Goal: Transaction & Acquisition: Book appointment/travel/reservation

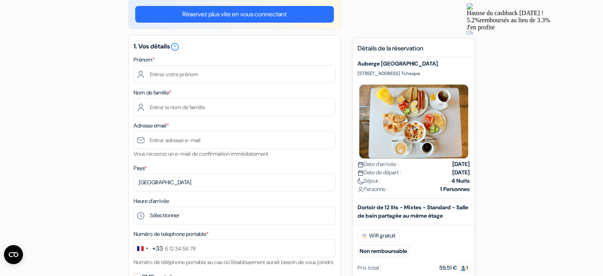
scroll to position [73, 0]
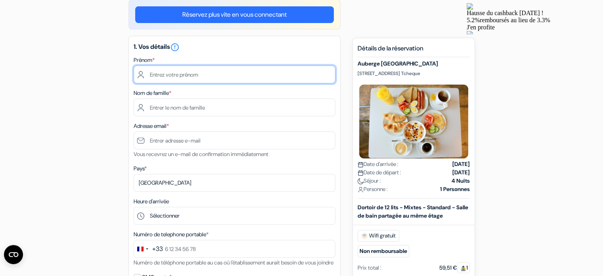
click at [198, 70] on input "text" at bounding box center [235, 74] width 202 height 18
type input "Noémie"
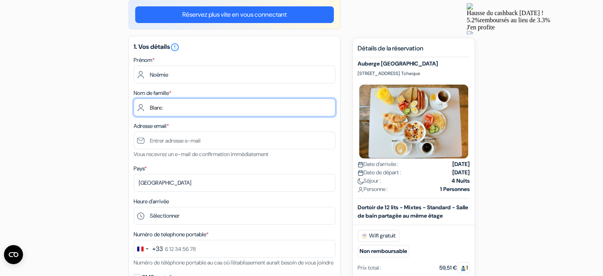
type input "Blanc"
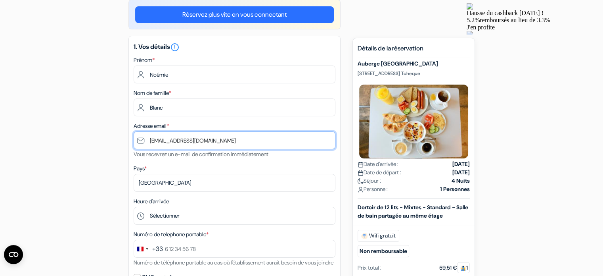
type input "[EMAIL_ADDRESS][DOMAIN_NAME]"
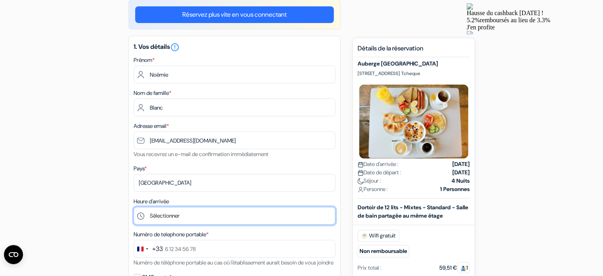
click at [200, 211] on select "Sélectionner 1:00 2:00 3:00 4:00 5:00 6:00 7:00 8:00 9:00 10:00 11:00 12:00 13:…" at bounding box center [235, 216] width 202 height 18
select select "10"
click at [134, 207] on select "Sélectionner 1:00 2:00 3:00 4:00 5:00 6:00 7:00 8:00 9:00 10:00 11:00 12:00 13:…" at bounding box center [235, 216] width 202 height 18
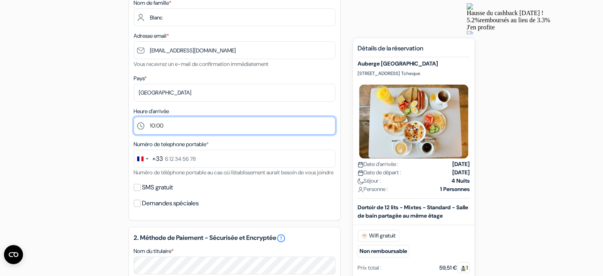
scroll to position [163, 0]
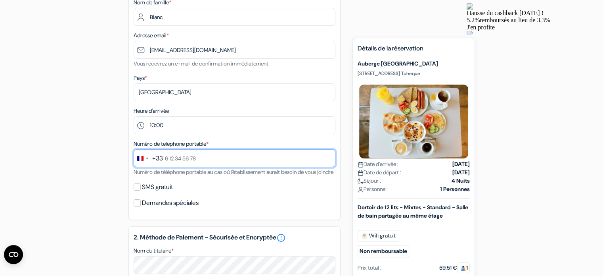
click at [197, 155] on input "text" at bounding box center [235, 158] width 202 height 18
type input "6 33 47 07 19"
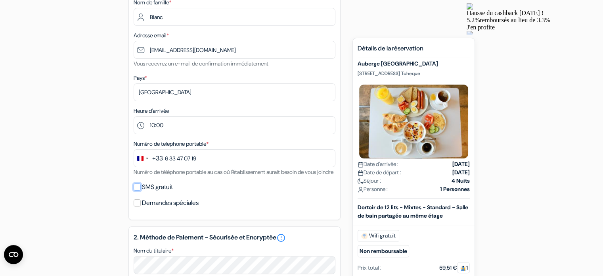
click at [135, 190] on input "SMS gratuit" at bounding box center [137, 186] width 7 height 7
checkbox input "true"
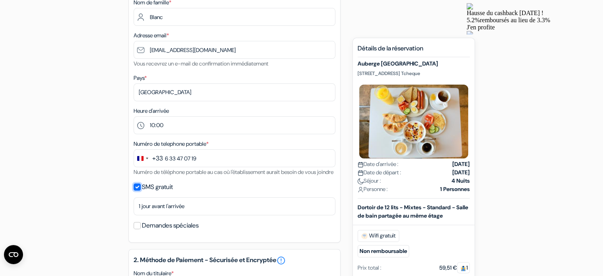
scroll to position [201, 0]
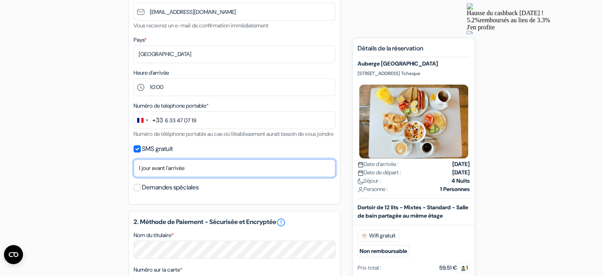
drag, startPoint x: 164, startPoint y: 171, endPoint x: 161, endPoint y: 185, distance: 14.3
click at [161, 177] on select "Non merci Maintenant Le jour de votre arrivée 1 jour avant l'arrivée 2 jours av…" at bounding box center [235, 168] width 202 height 18
select select "2"
click at [134, 169] on select "Non merci Maintenant Le jour de votre arrivée 1 jour avant l'arrivée 2 jours av…" at bounding box center [235, 168] width 202 height 18
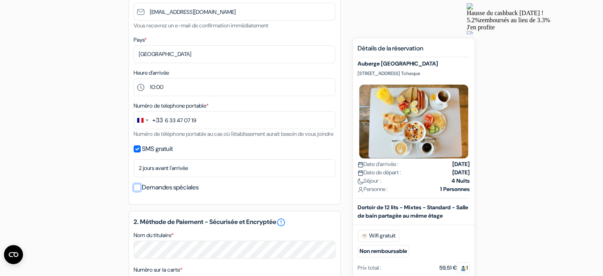
click at [137, 191] on input "Demandes spéciales" at bounding box center [137, 187] width 7 height 7
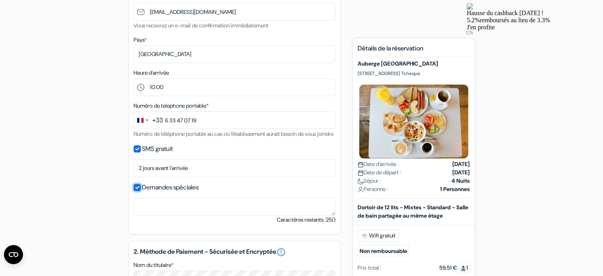
click at [137, 191] on input "Demandes spéciales" at bounding box center [137, 187] width 7 height 7
checkbox input "false"
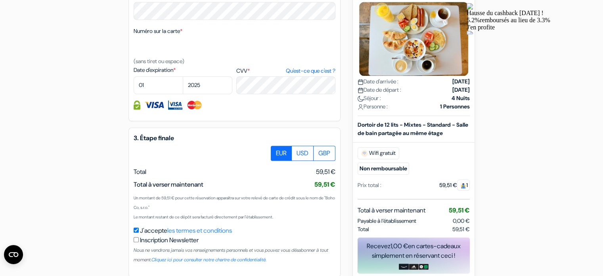
scroll to position [486, 0]
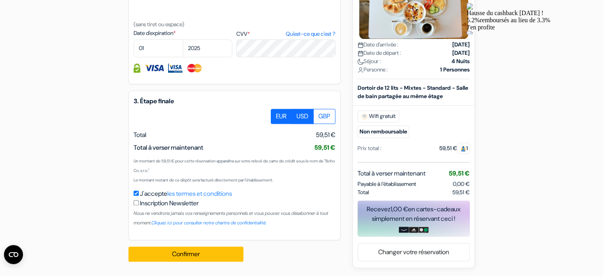
click at [304, 119] on label "USD" at bounding box center [302, 116] width 22 height 15
click at [276, 114] on input "USD" at bounding box center [273, 111] width 5 height 5
radio input "true"
click at [320, 117] on label "GBP" at bounding box center [324, 116] width 22 height 15
click at [276, 114] on input "GBP" at bounding box center [273, 111] width 5 height 5
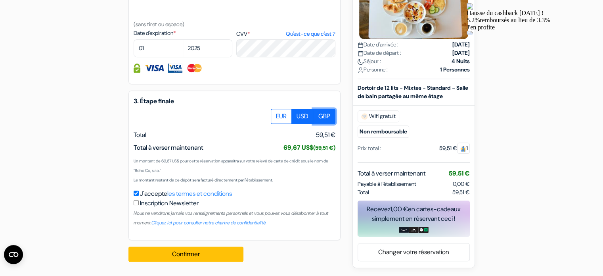
radio input "true"
click at [278, 116] on label "EUR" at bounding box center [281, 116] width 21 height 15
click at [276, 114] on input "EUR" at bounding box center [273, 111] width 5 height 5
radio input "true"
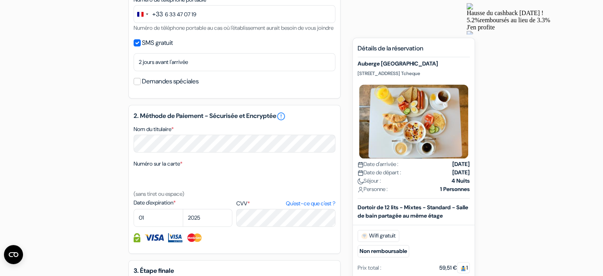
scroll to position [339, 0]
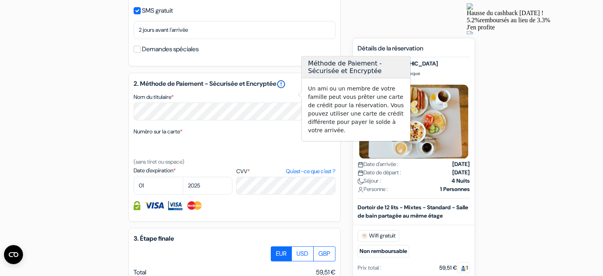
click at [286, 89] on link "error_outline" at bounding box center [281, 84] width 10 height 10
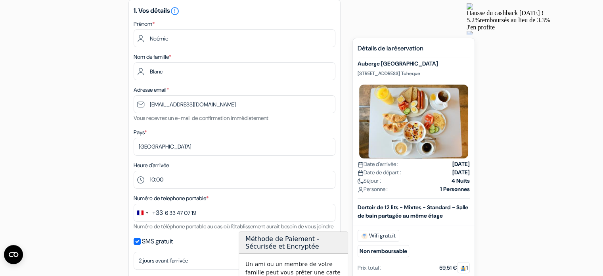
scroll to position [0, 0]
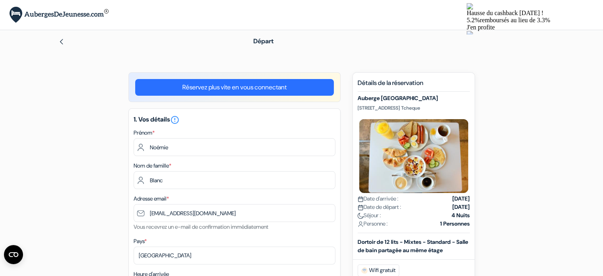
click at [264, 91] on link "Réservez plus vite en vous connectant" at bounding box center [234, 87] width 199 height 17
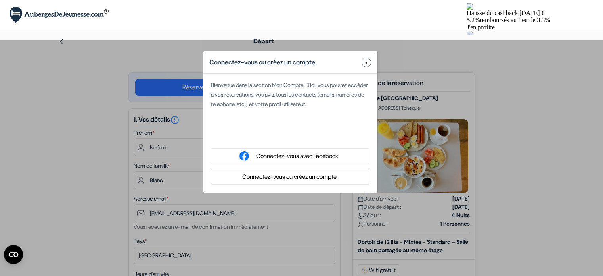
click at [284, 174] on button "Connectez-vous ou créez un compte." at bounding box center [290, 177] width 100 height 10
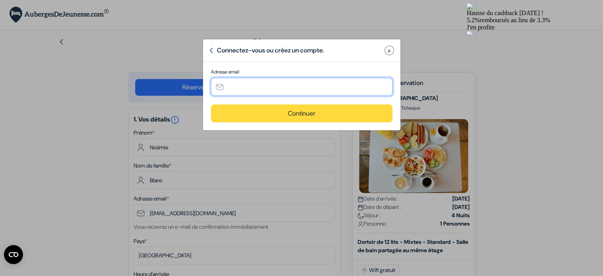
click at [287, 90] on input "text" at bounding box center [302, 87] width 182 height 18
type input "[EMAIL_ADDRESS][DOMAIN_NAME]"
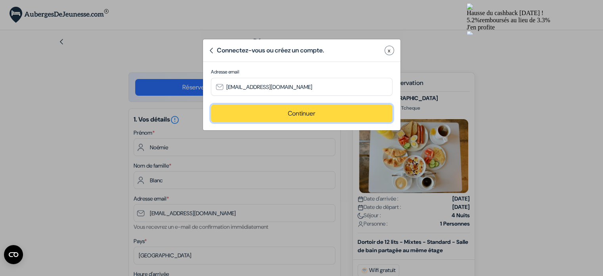
click at [287, 117] on button "Continuer" at bounding box center [302, 113] width 182 height 18
type input "[EMAIL_ADDRESS][DOMAIN_NAME]"
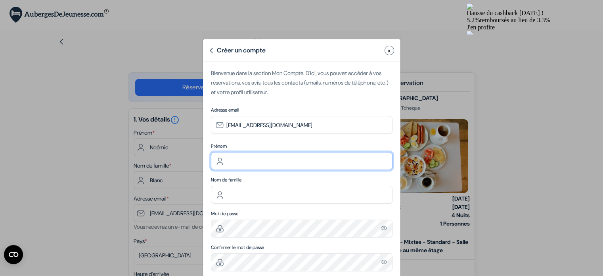
click at [273, 157] on input "text" at bounding box center [302, 161] width 182 height 18
type input "Noémie"
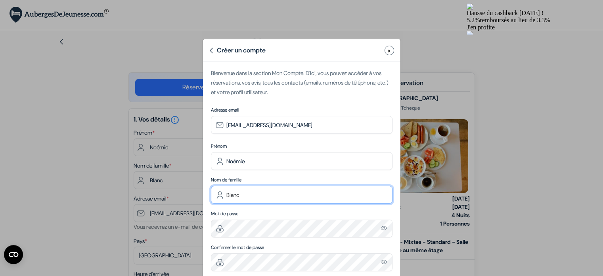
type input "Blanc"
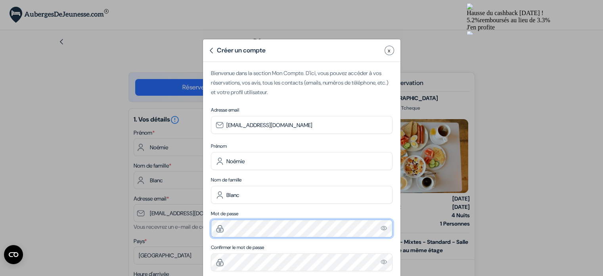
scroll to position [38, 0]
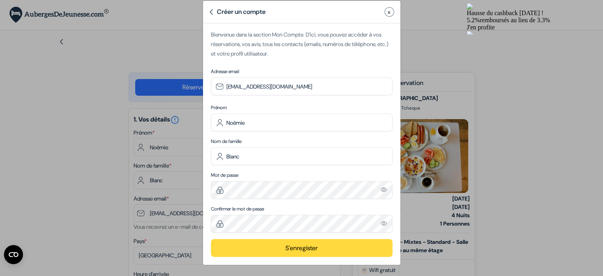
click at [383, 224] on img "Please enter a valid email address" at bounding box center [384, 223] width 7 height 7
click at [308, 249] on button "S'enregister" at bounding box center [302, 248] width 182 height 18
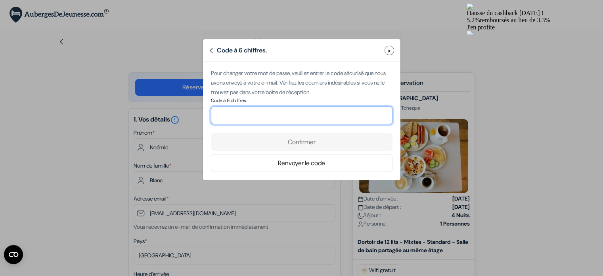
click at [320, 119] on input "number" at bounding box center [302, 115] width 182 height 18
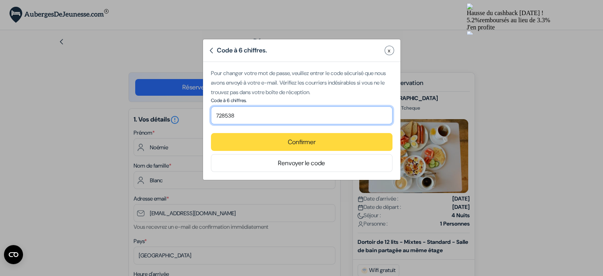
type input "728538"
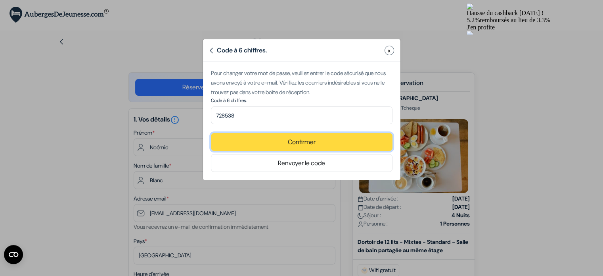
click at [304, 142] on button "Confirmer" at bounding box center [302, 142] width 182 height 18
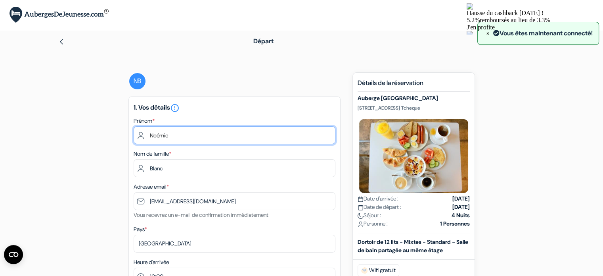
click at [311, 133] on input "Noémie" at bounding box center [235, 135] width 202 height 18
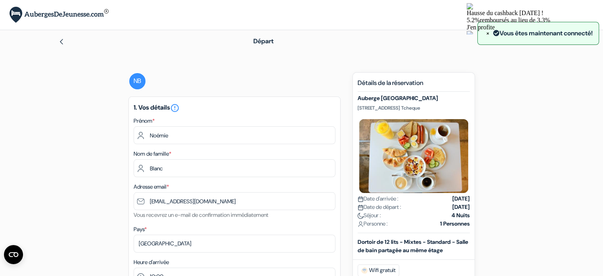
click at [320, 104] on h5 "1. Vos détails error_outline" at bounding box center [235, 108] width 202 height 10
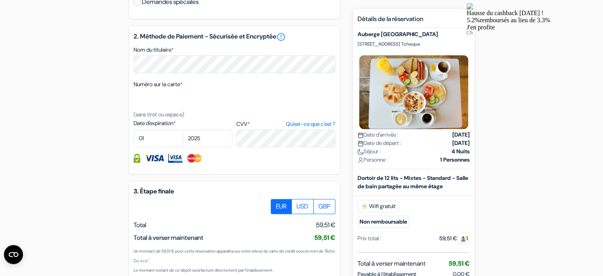
scroll to position [375, 0]
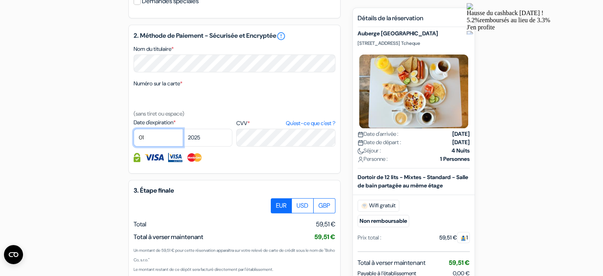
click at [148, 146] on select "01 02 03 04 05 06 07 08 09 10 11 12" at bounding box center [159, 137] width 50 height 18
select select "09"
click at [134, 139] on select "01 02 03 04 05 06 07 08 09 10 11 12" at bounding box center [159, 137] width 50 height 18
click at [206, 146] on select "2025 2026 2027 2028 2029 2030 2031 2032 2033 2034 2035 2036 2037 2038 2039 2040…" at bounding box center [208, 137] width 50 height 18
select select "2030"
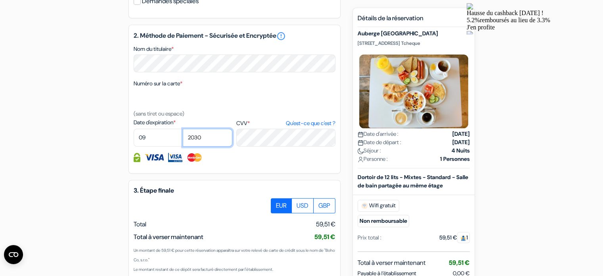
click at [183, 139] on select "2025 2026 2027 2028 2029 2030 2031 2032 2033 2034 2035 2036 2037 2038 2039 2040…" at bounding box center [208, 137] width 50 height 18
click at [254, 173] on div "2. Méthode de Paiement - Sécurisée et Encryptée error_outline Nom du titulaire …" at bounding box center [234, 99] width 212 height 149
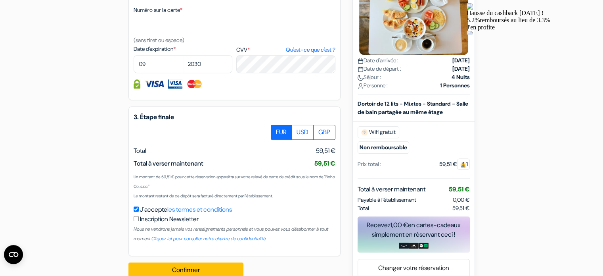
scroll to position [474, 0]
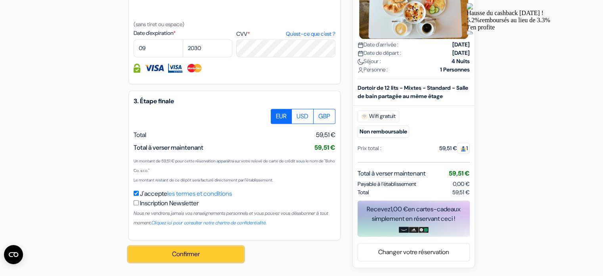
click at [208, 253] on button "Confirmer Loading..." at bounding box center [185, 253] width 115 height 15
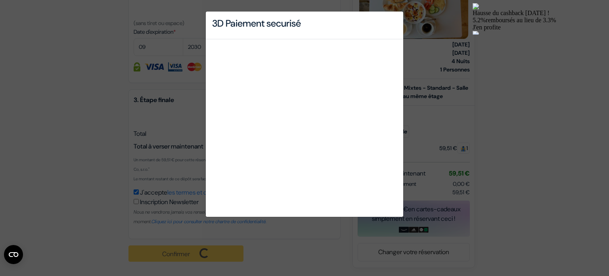
click at [537, 24] on div "J'en profite" at bounding box center [538, 27] width 130 height 7
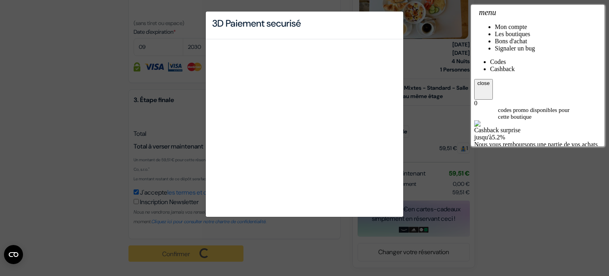
click at [526, 120] on div "Cashback surprise jusqu'à 5.2 % Nous vous remboursons une partie de vos achats …" at bounding box center [537, 175] width 127 height 111
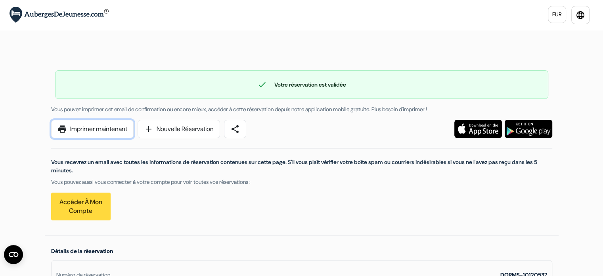
drag, startPoint x: 94, startPoint y: 126, endPoint x: 294, endPoint y: 151, distance: 201.7
click at [94, 126] on link "print Imprimer maintenant" at bounding box center [92, 129] width 82 height 18
click at [82, 195] on link "Accéder à mon compte" at bounding box center [80, 206] width 59 height 28
